Goal: Information Seeking & Learning: Find specific fact

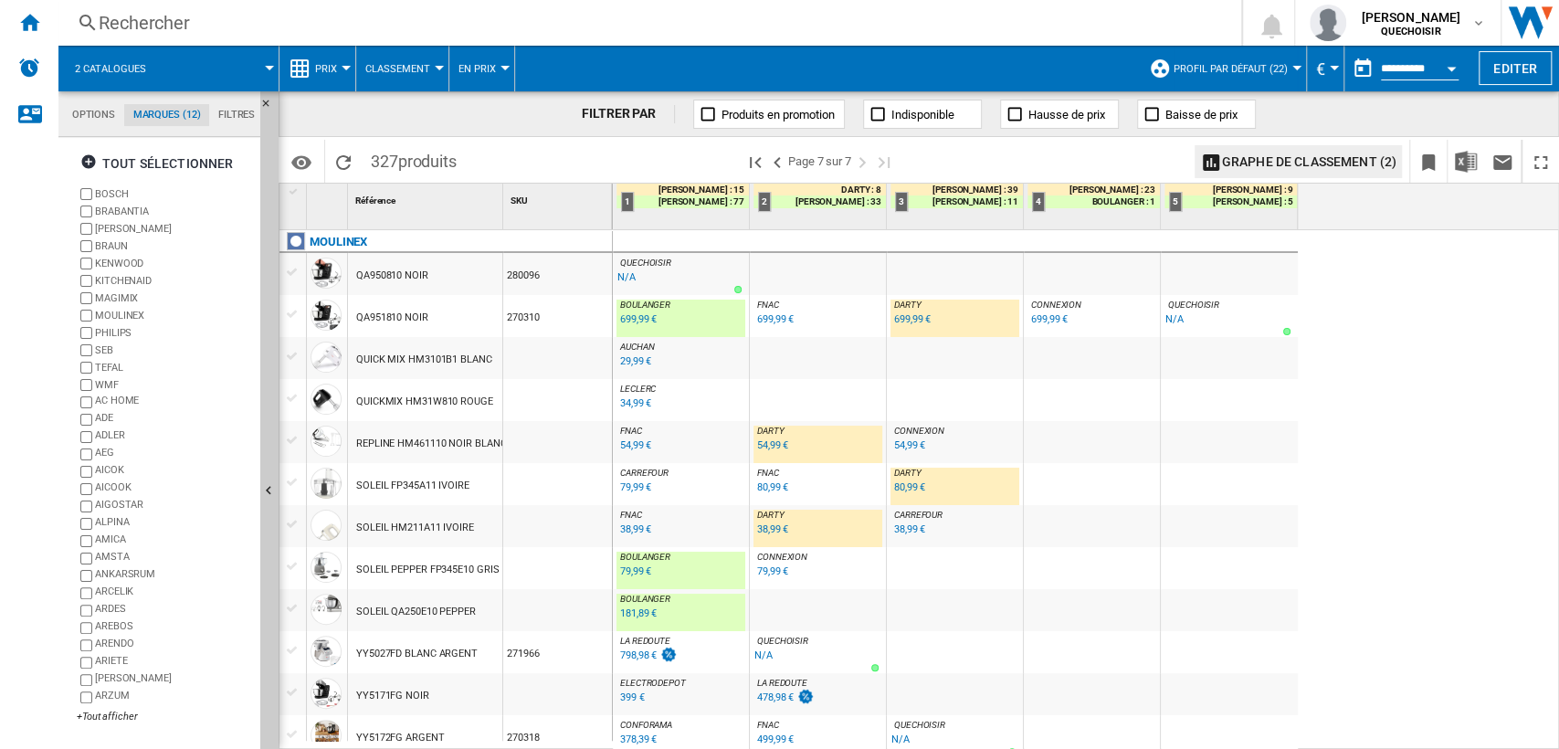
scroll to position [697, 0]
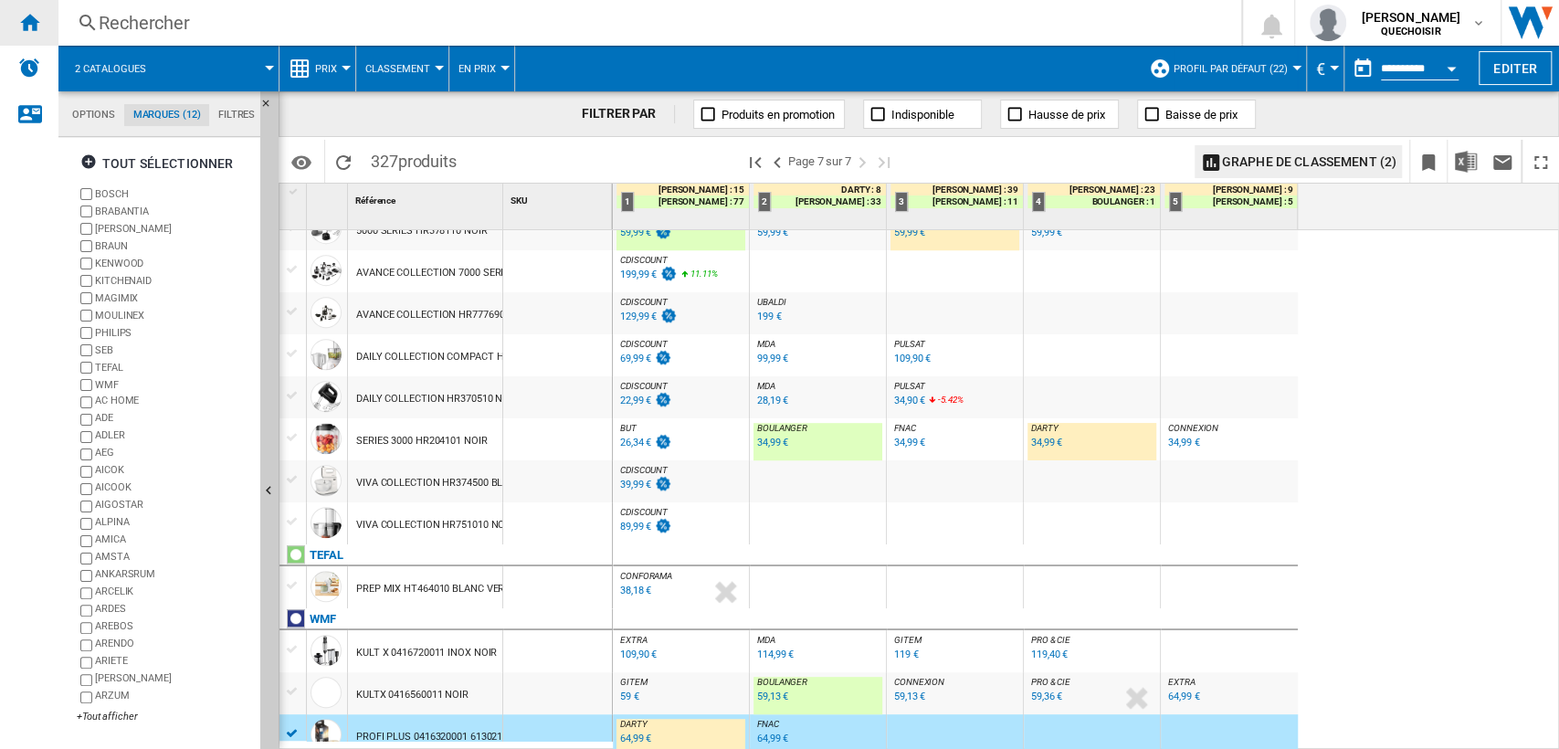
click at [44, 23] on div "Accueil" at bounding box center [29, 23] width 58 height 46
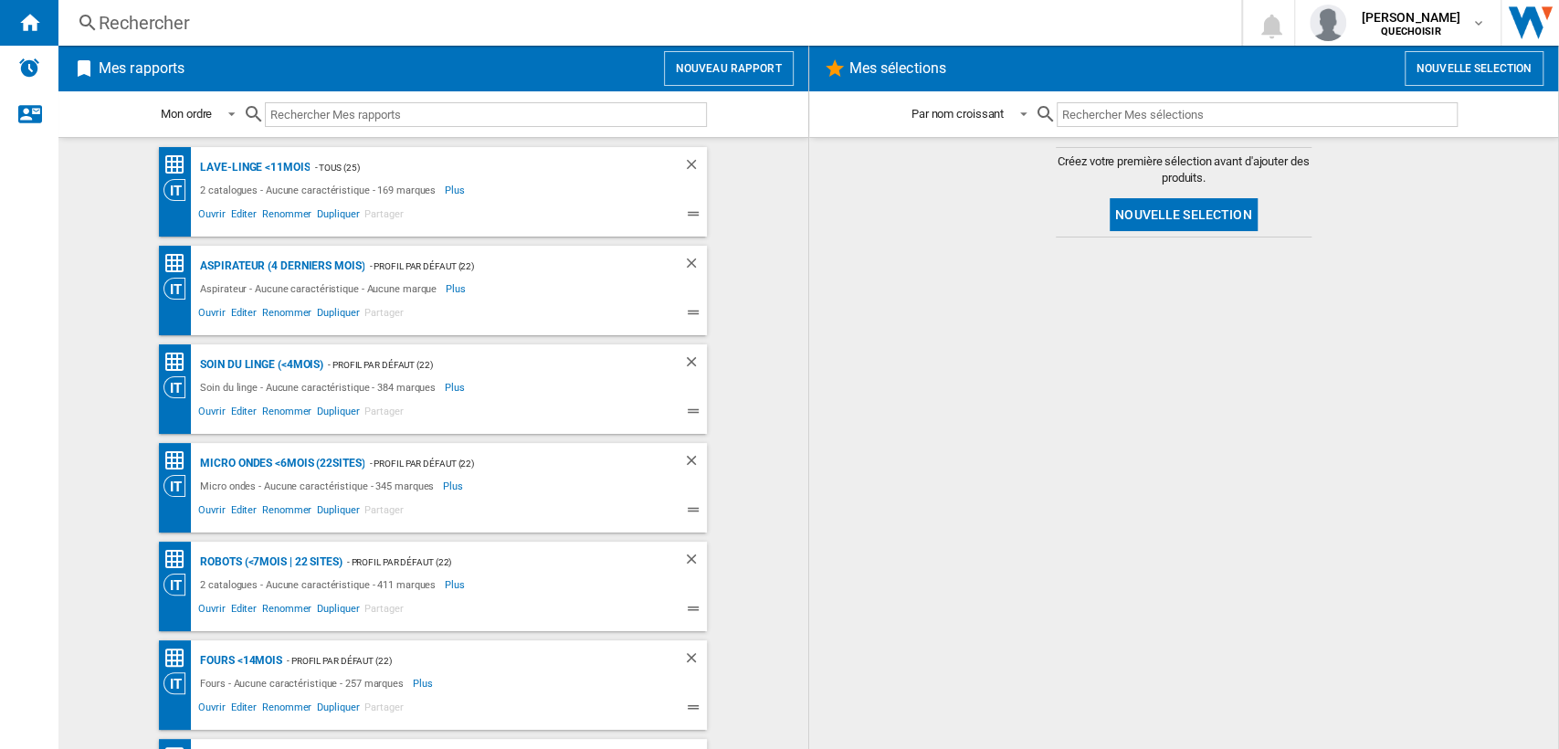
click at [146, 28] on div "Rechercher" at bounding box center [646, 23] width 1095 height 26
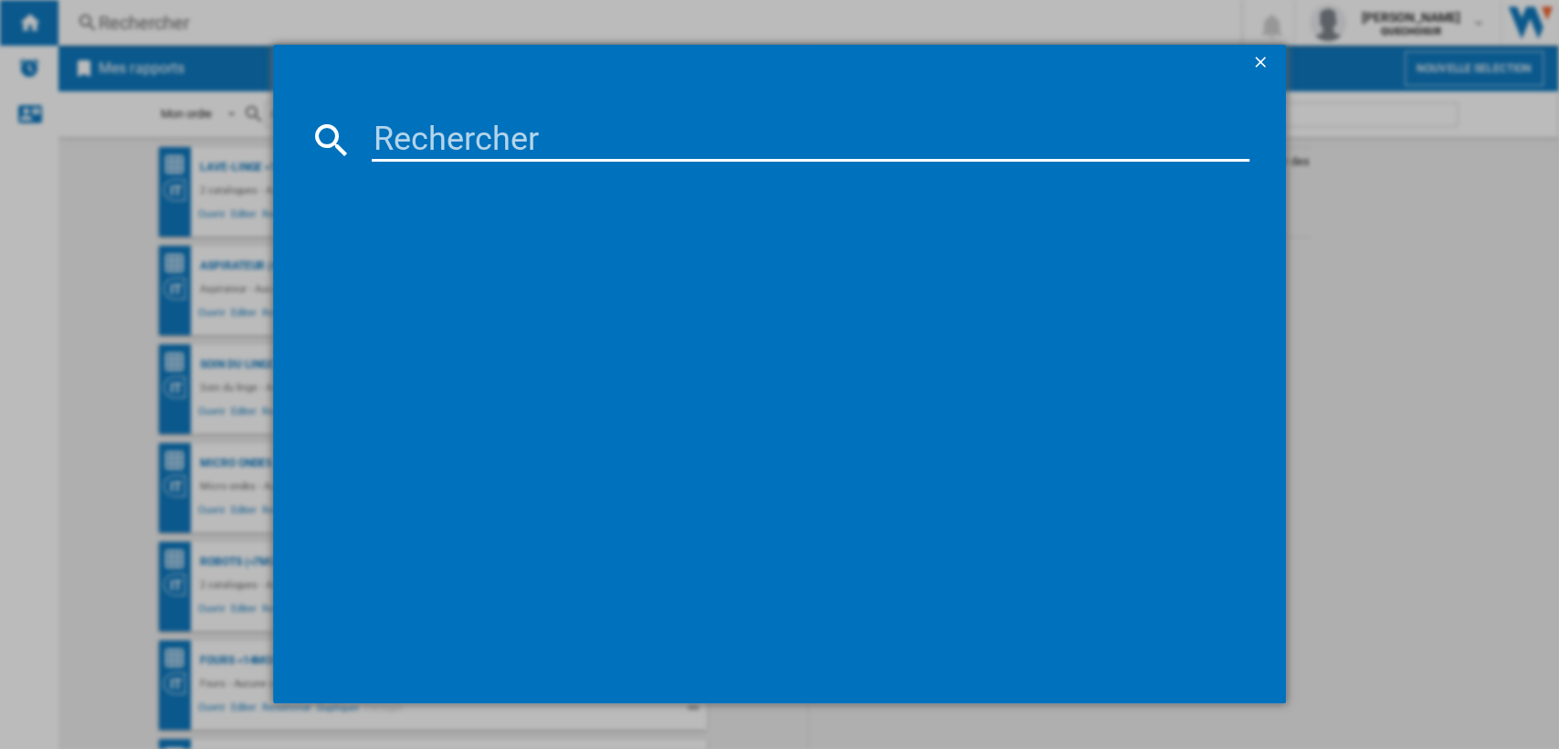
click at [399, 141] on input at bounding box center [811, 140] width 879 height 44
drag, startPoint x: 442, startPoint y: 141, endPoint x: 482, endPoint y: 140, distance: 40.2
click at [482, 141] on input "KCL96" at bounding box center [811, 140] width 879 height 44
type input "KCL9"
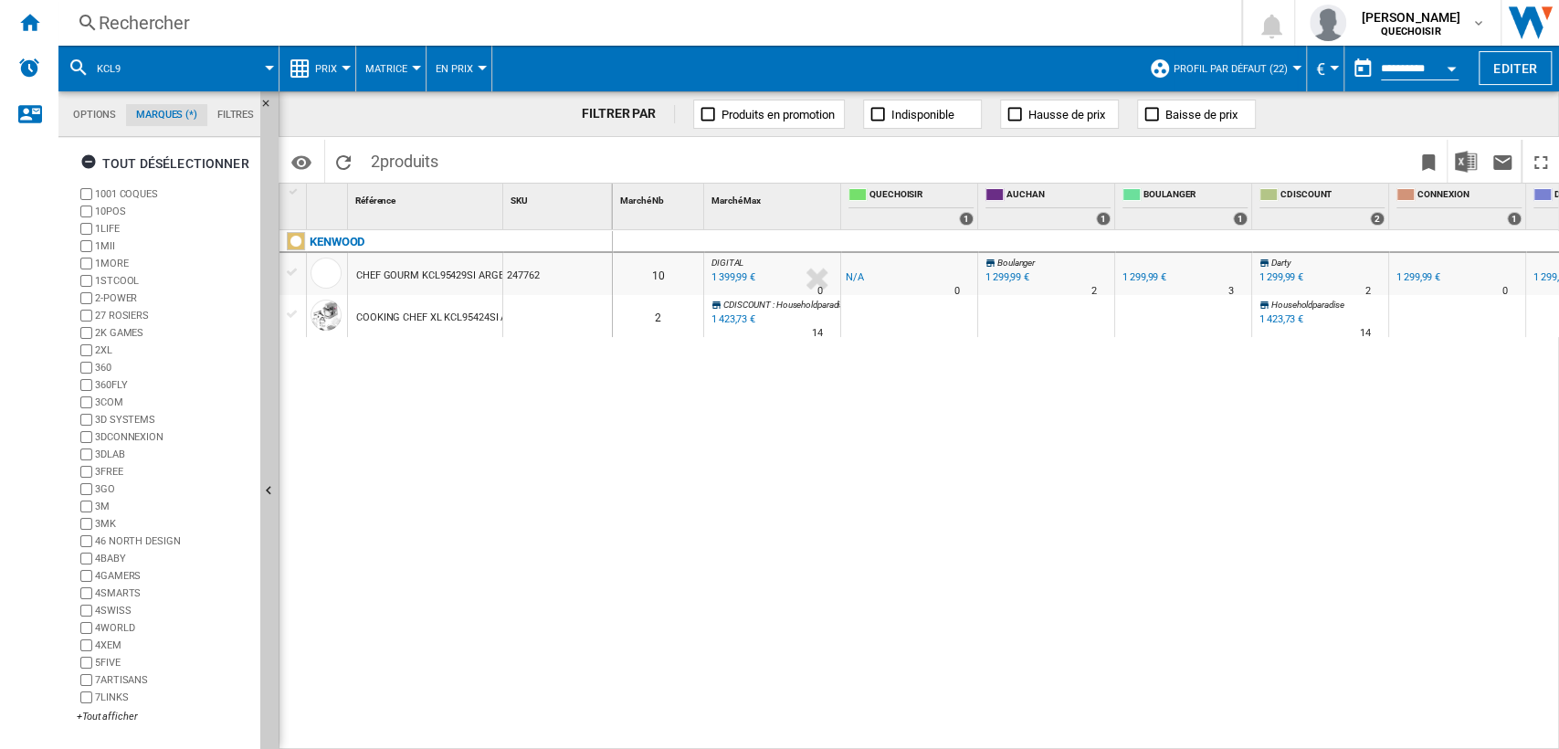
click at [1195, 71] on span "Profil par défaut (22)" at bounding box center [1231, 69] width 114 height 12
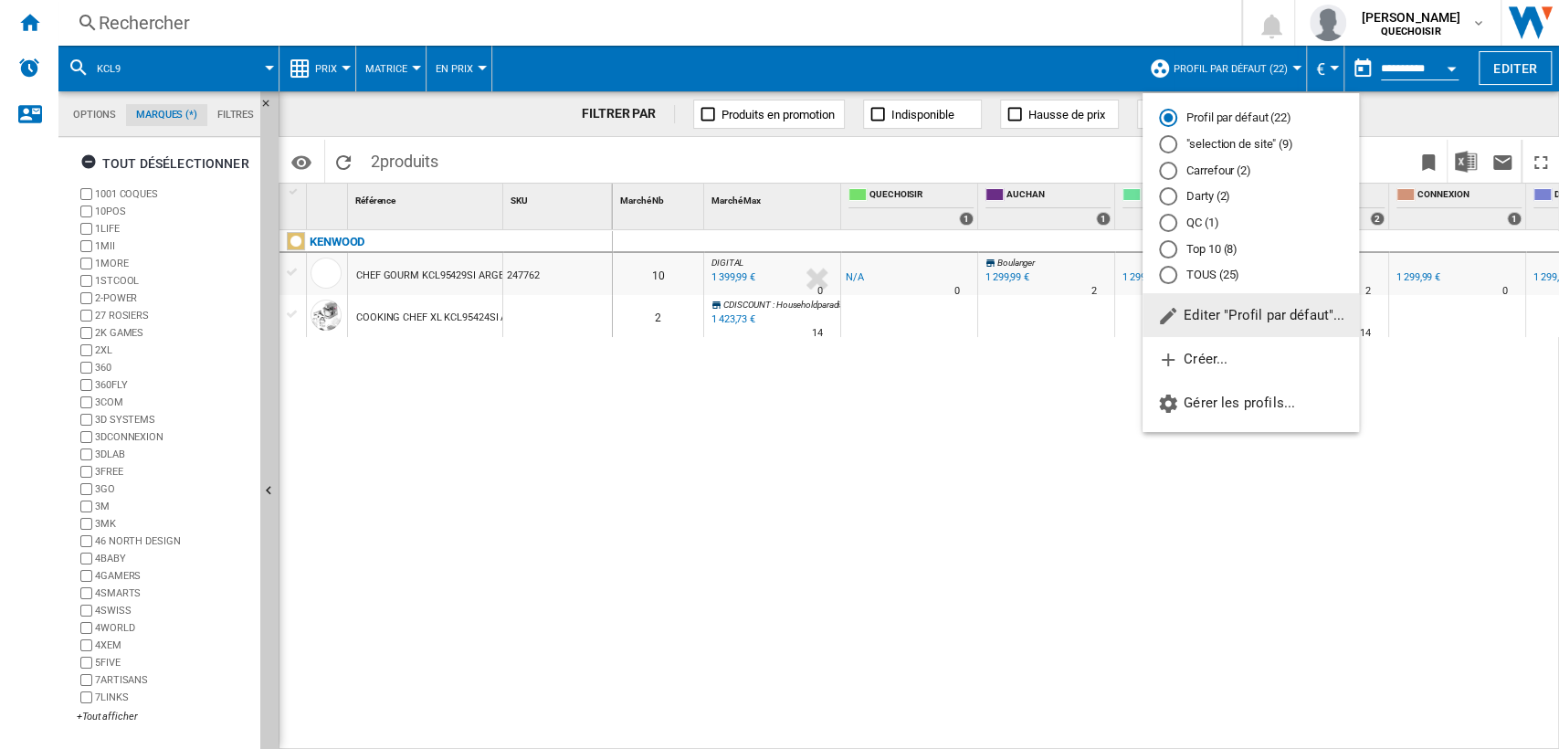
click at [1205, 268] on md-radio-button "TOUS (25)" at bounding box center [1251, 275] width 184 height 17
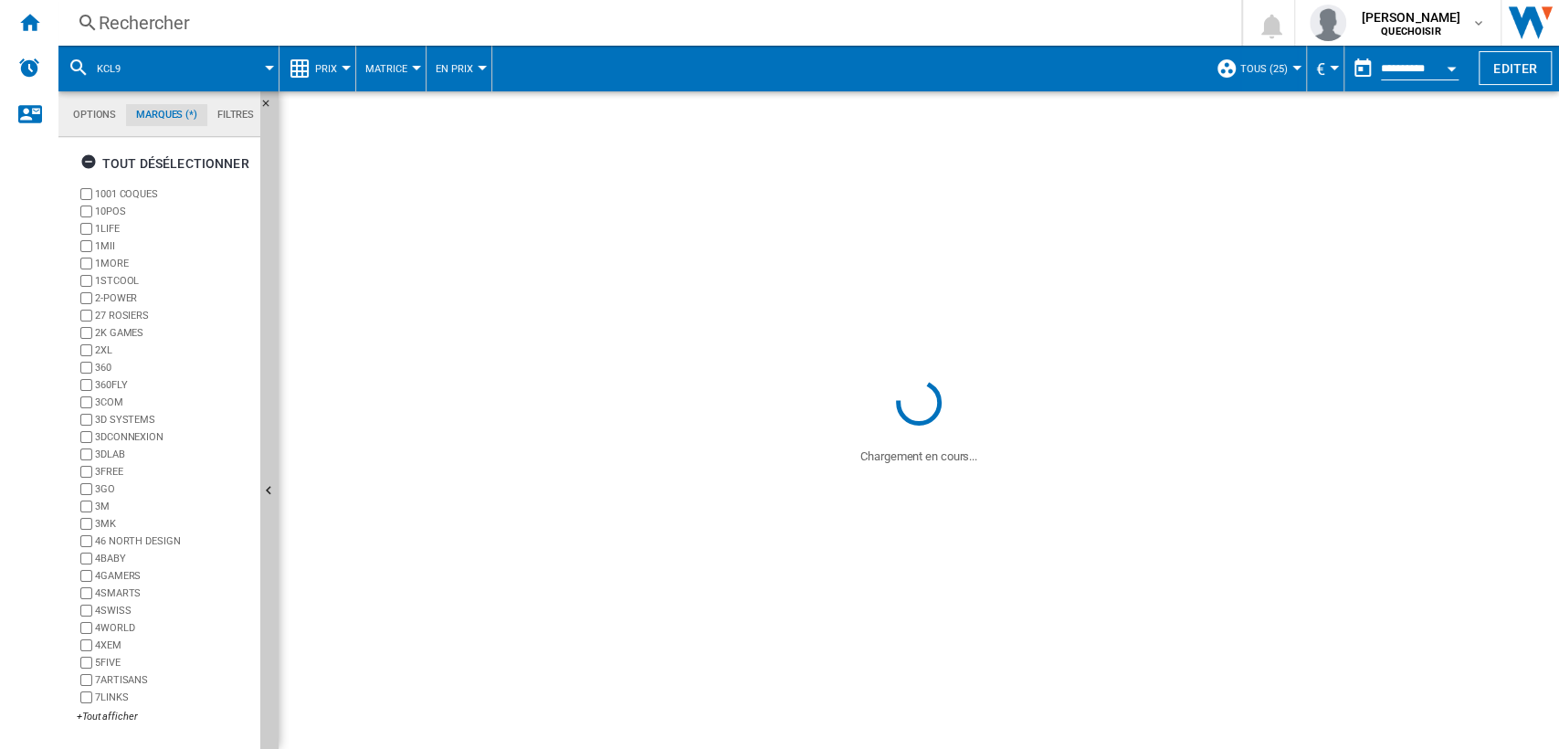
click at [100, 104] on md-tab-item "Options" at bounding box center [94, 115] width 63 height 22
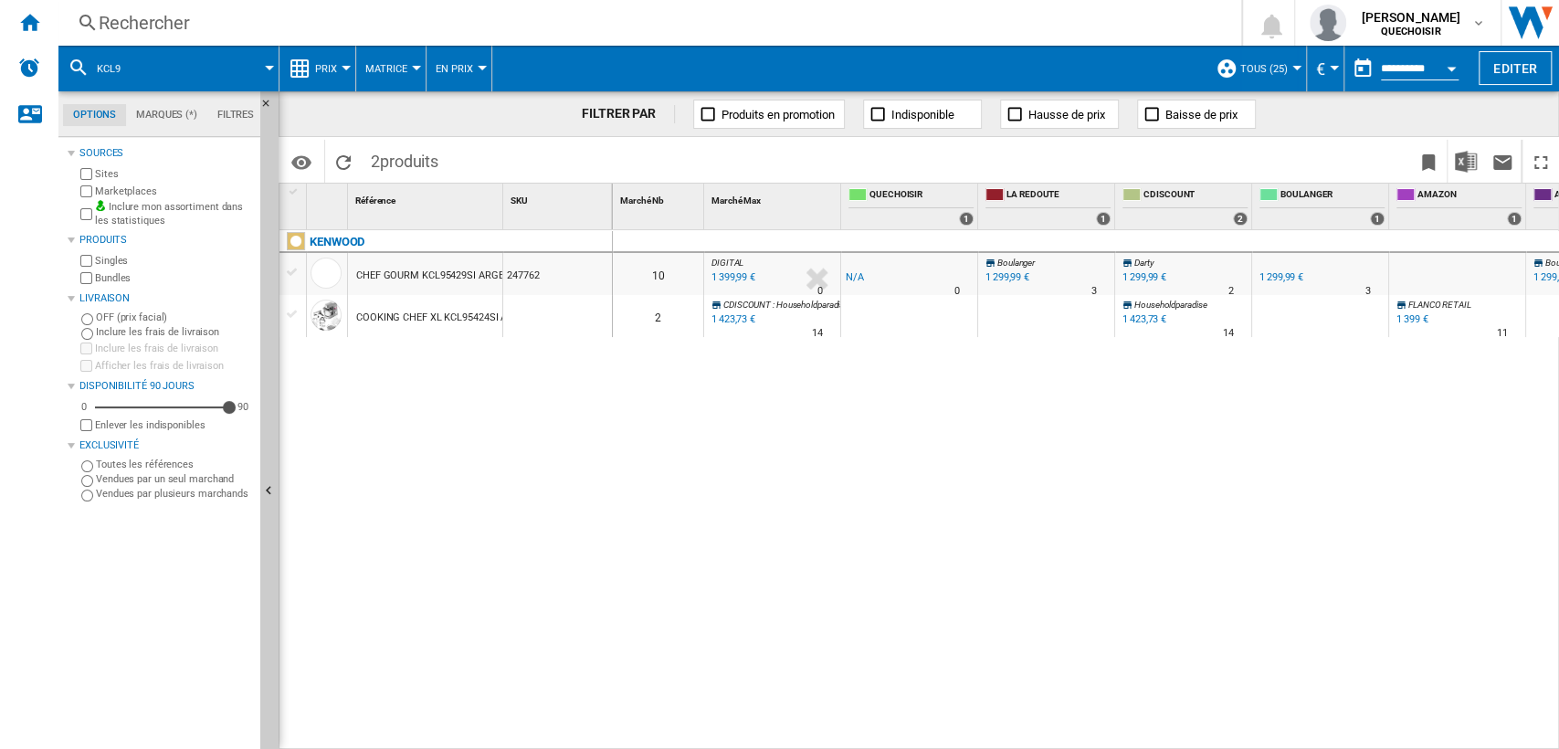
click at [104, 194] on label "Marketplaces" at bounding box center [174, 191] width 158 height 14
click at [115, 277] on label "Bundles" at bounding box center [174, 278] width 158 height 14
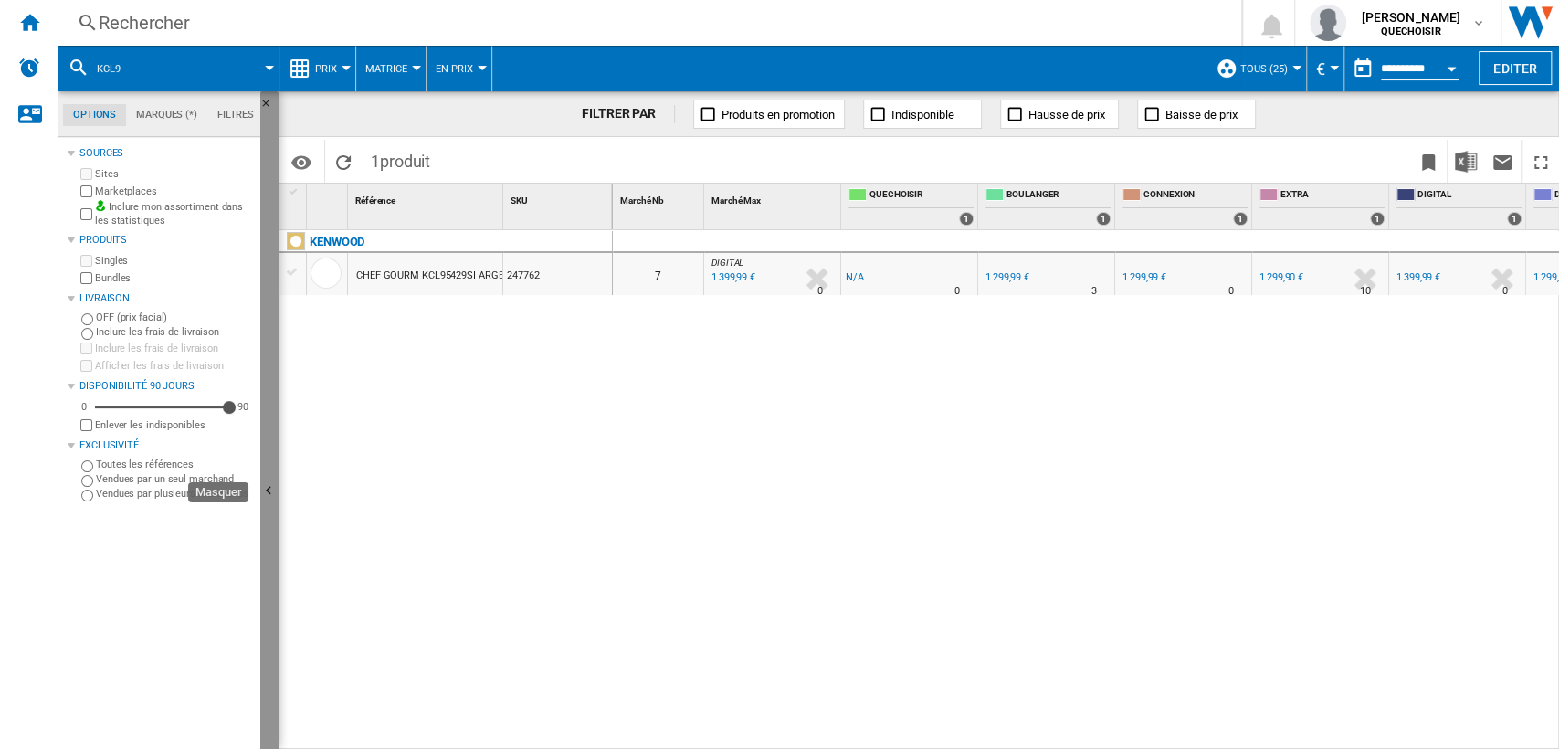
click at [271, 489] on ng-md-icon "Masquer" at bounding box center [271, 493] width 22 height 22
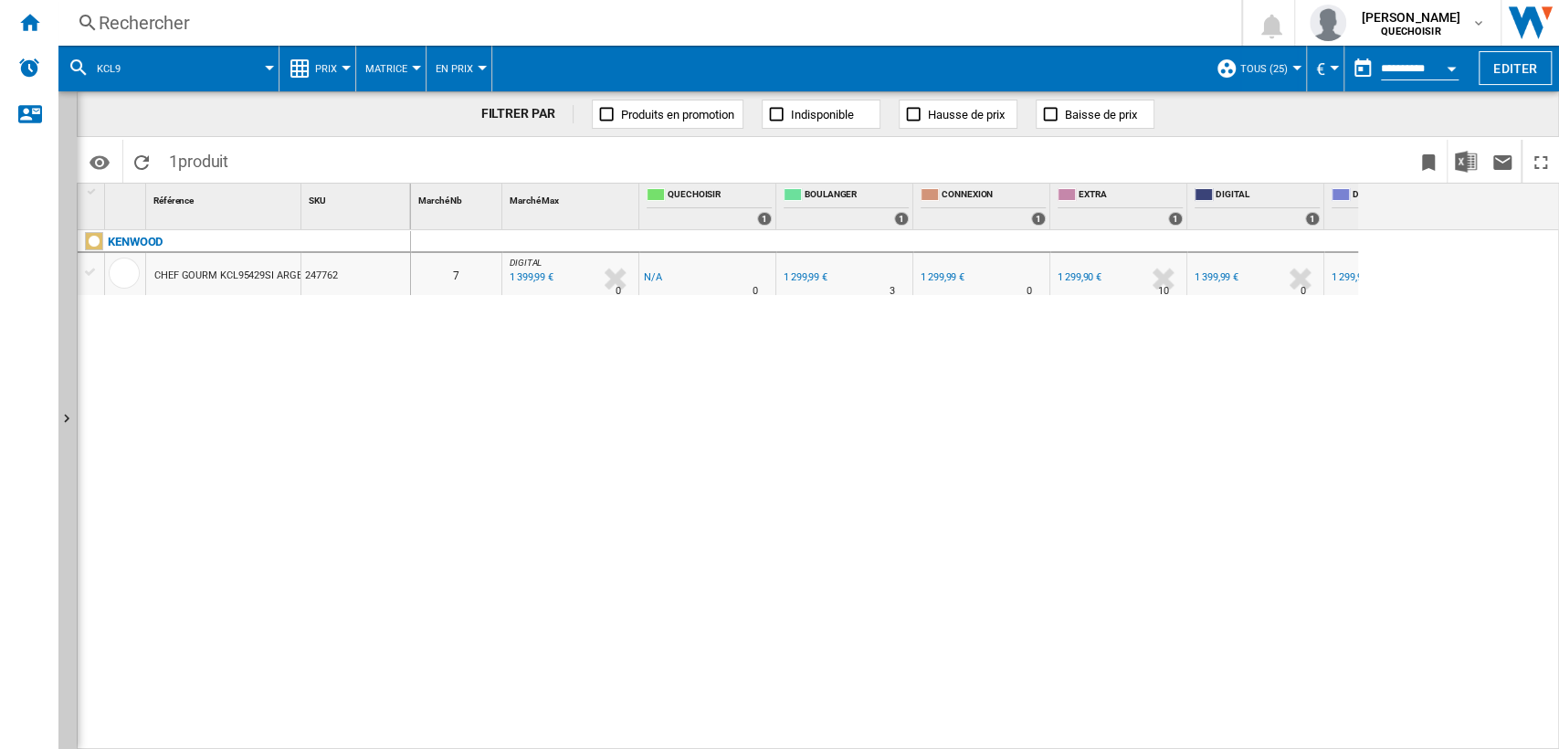
click at [503, 479] on div "0 7 DIGITAL : FR GROUP-DIGITAL -1.0 % 1 399,99 € % N/A 0 DIGITAL : FR GROUP-DIG…" at bounding box center [884, 490] width 947 height 521
drag, startPoint x: 942, startPoint y: 739, endPoint x: 1154, endPoint y: 740, distance: 211.9
click at [1154, 740] on div "0 7 DIGITAL : FR GROUP-DIGITAL -1.0 % 1 399,99 € % N/A 0 DIGITAL : FR GROUP-DIG…" at bounding box center [985, 490] width 1149 height 521
